Goal: Transaction & Acquisition: Purchase product/service

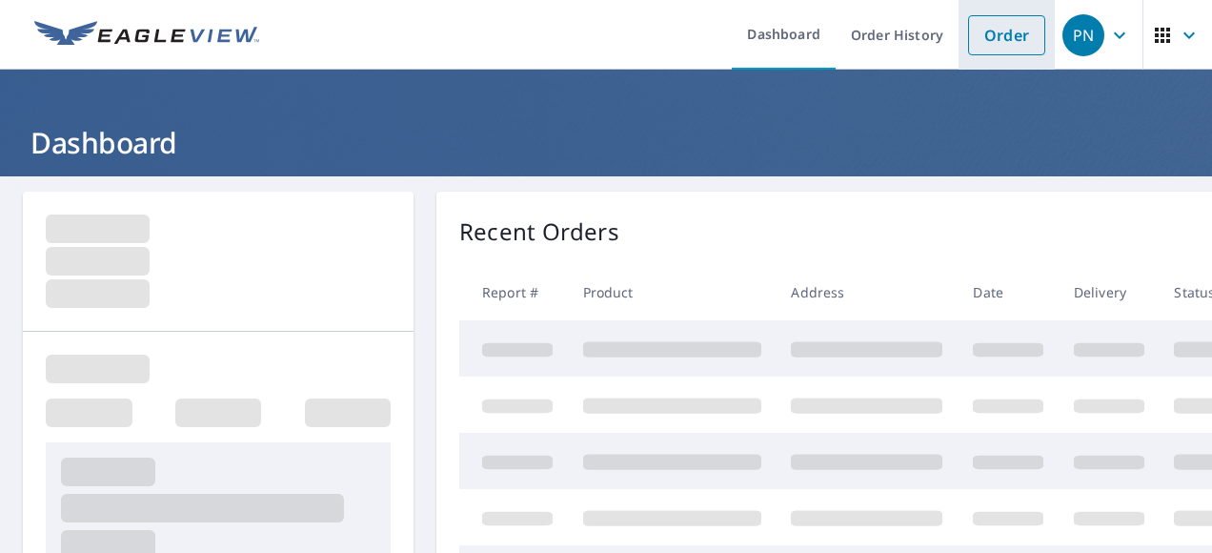
click at [1012, 38] on link "Order" at bounding box center [1006, 35] width 77 height 40
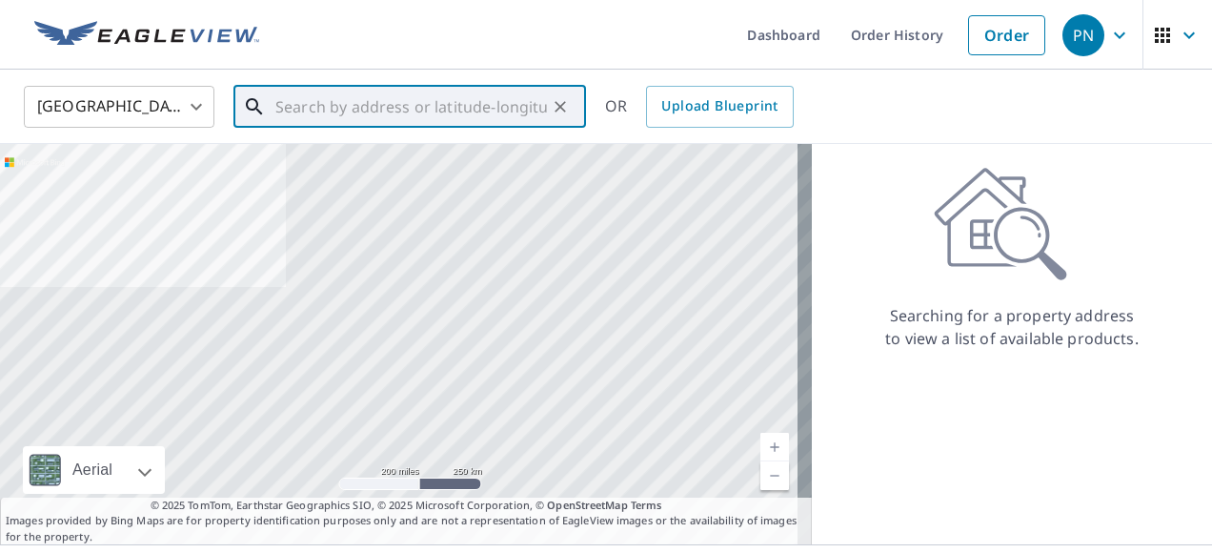
click at [284, 107] on input "text" at bounding box center [411, 106] width 272 height 53
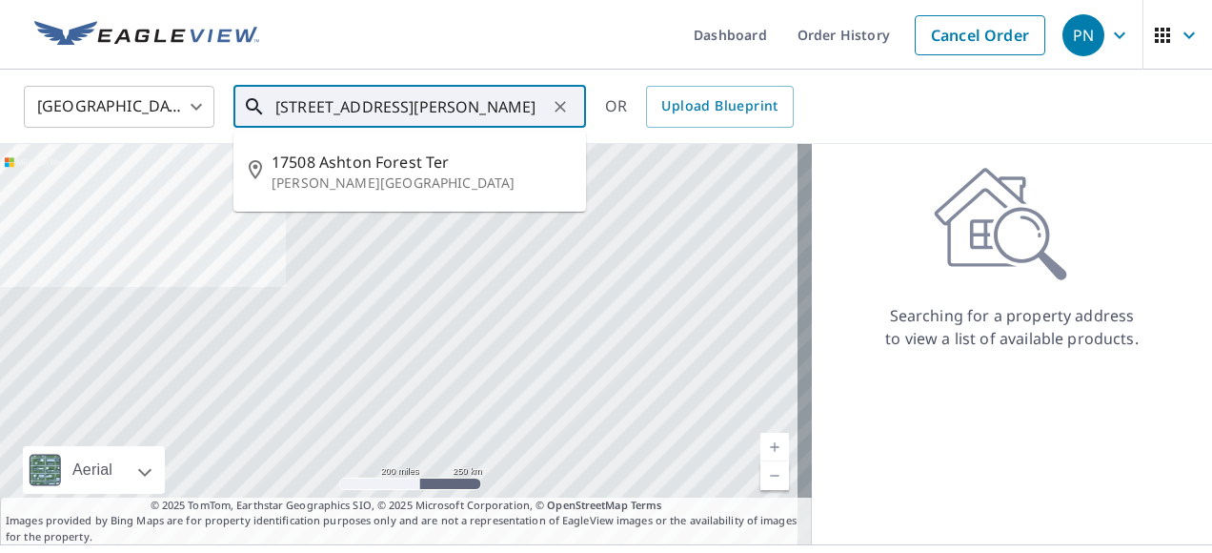
scroll to position [0, 108]
type input "[STREET_ADDRESS][PERSON_NAME]"
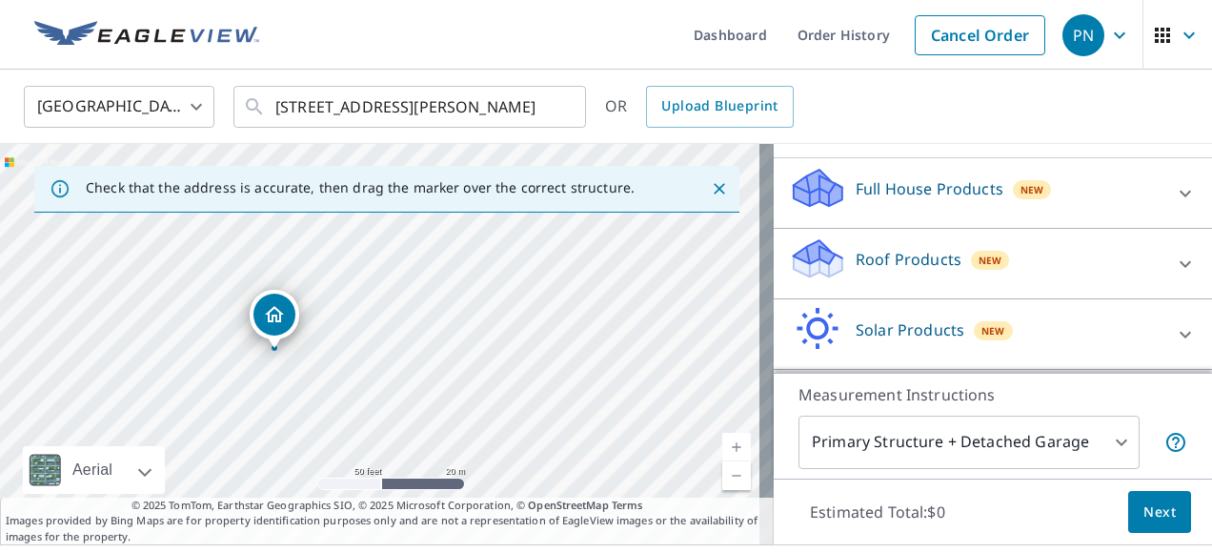
scroll to position [191, 0]
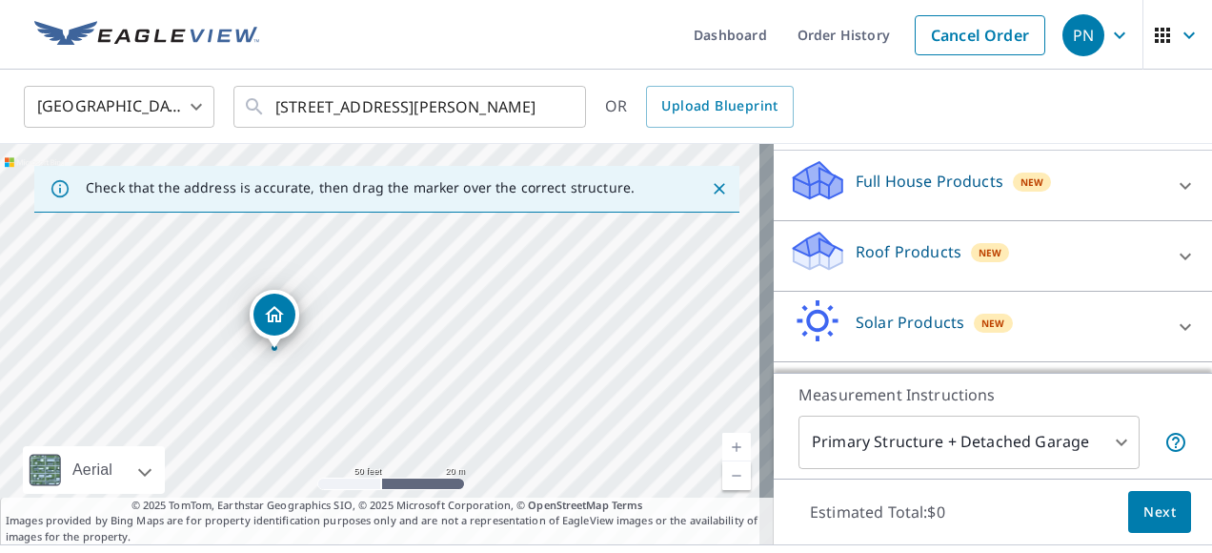
click at [1180, 259] on icon at bounding box center [1185, 255] width 11 height 7
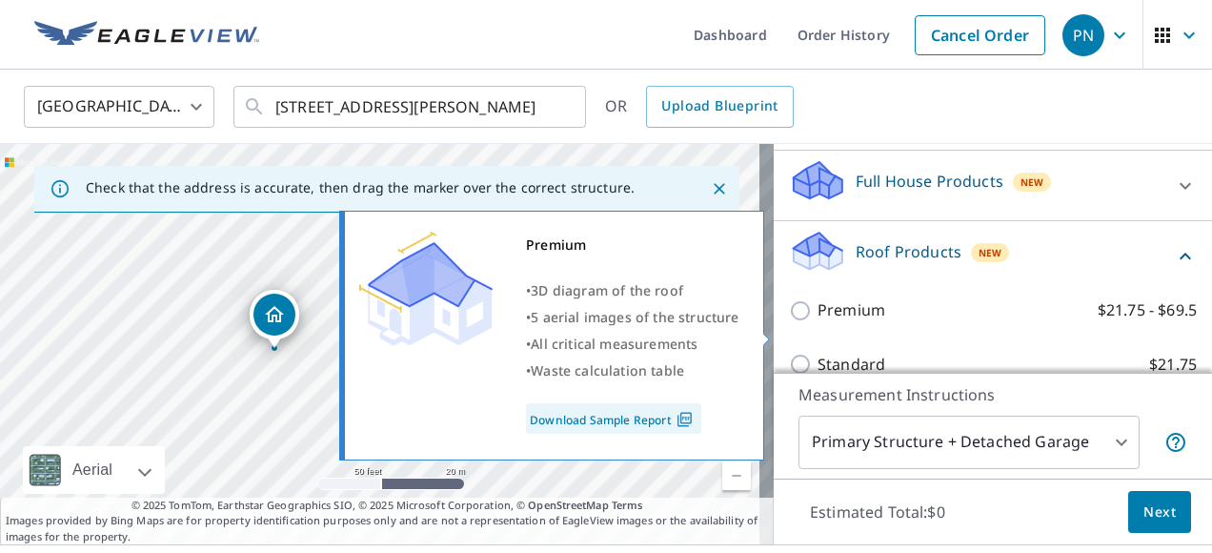
click at [789, 322] on input "Premium $21.75 - $69.5" at bounding box center [803, 310] width 29 height 23
checkbox input "true"
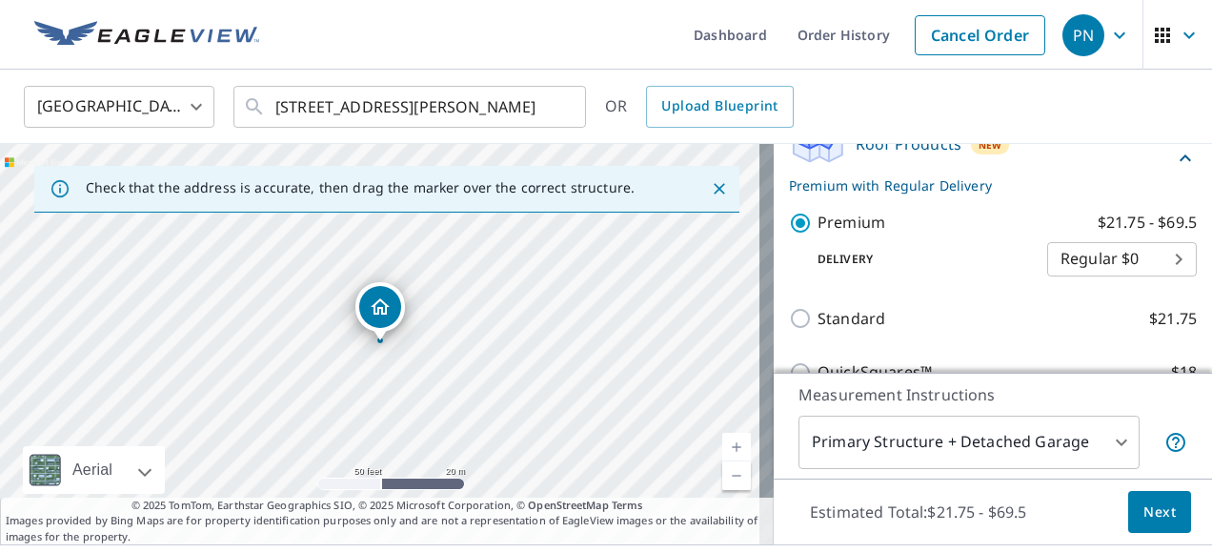
scroll to position [349, 0]
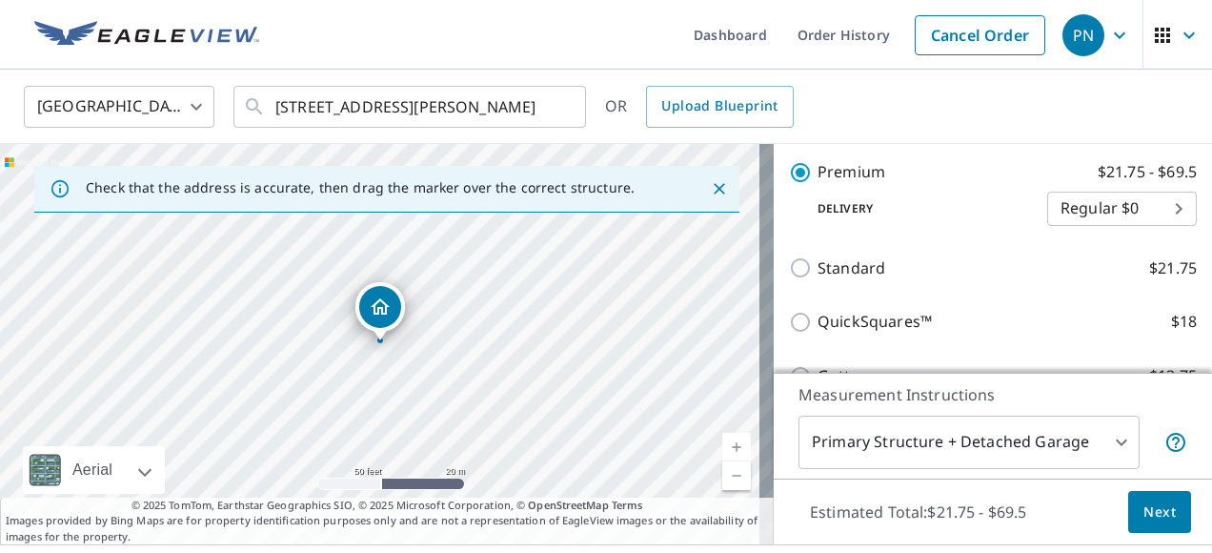
click at [1128, 511] on button "Next" at bounding box center [1159, 512] width 63 height 43
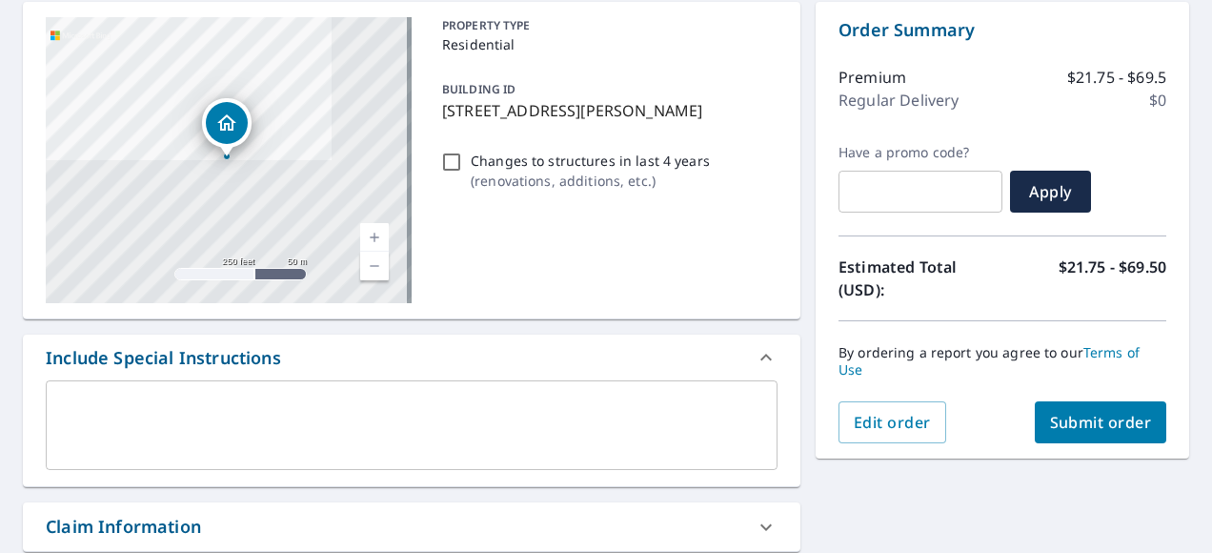
scroll to position [191, 0]
click at [1071, 408] on button "Submit order" at bounding box center [1101, 421] width 132 height 42
